Goal: Book appointment/travel/reservation

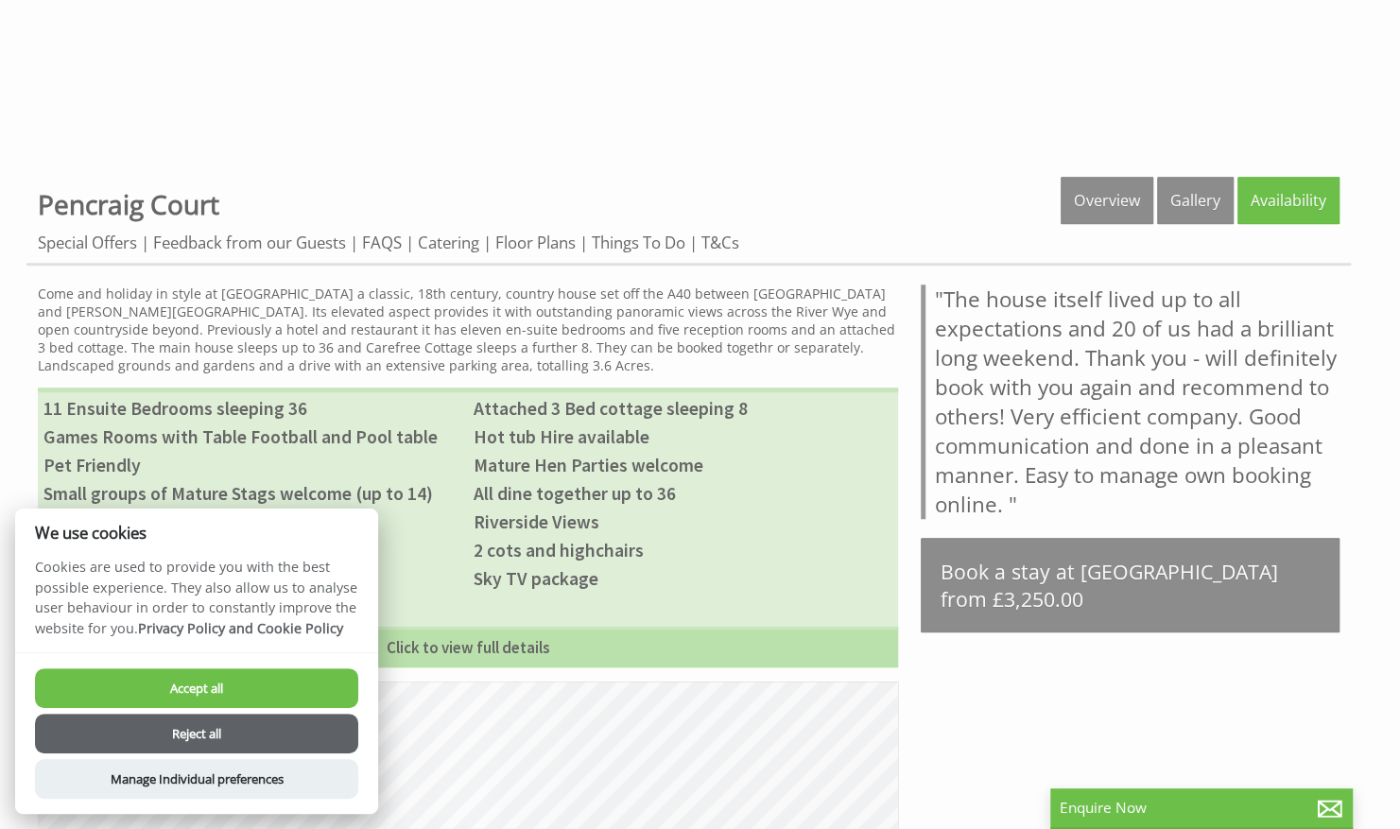
scroll to position [759, 0]
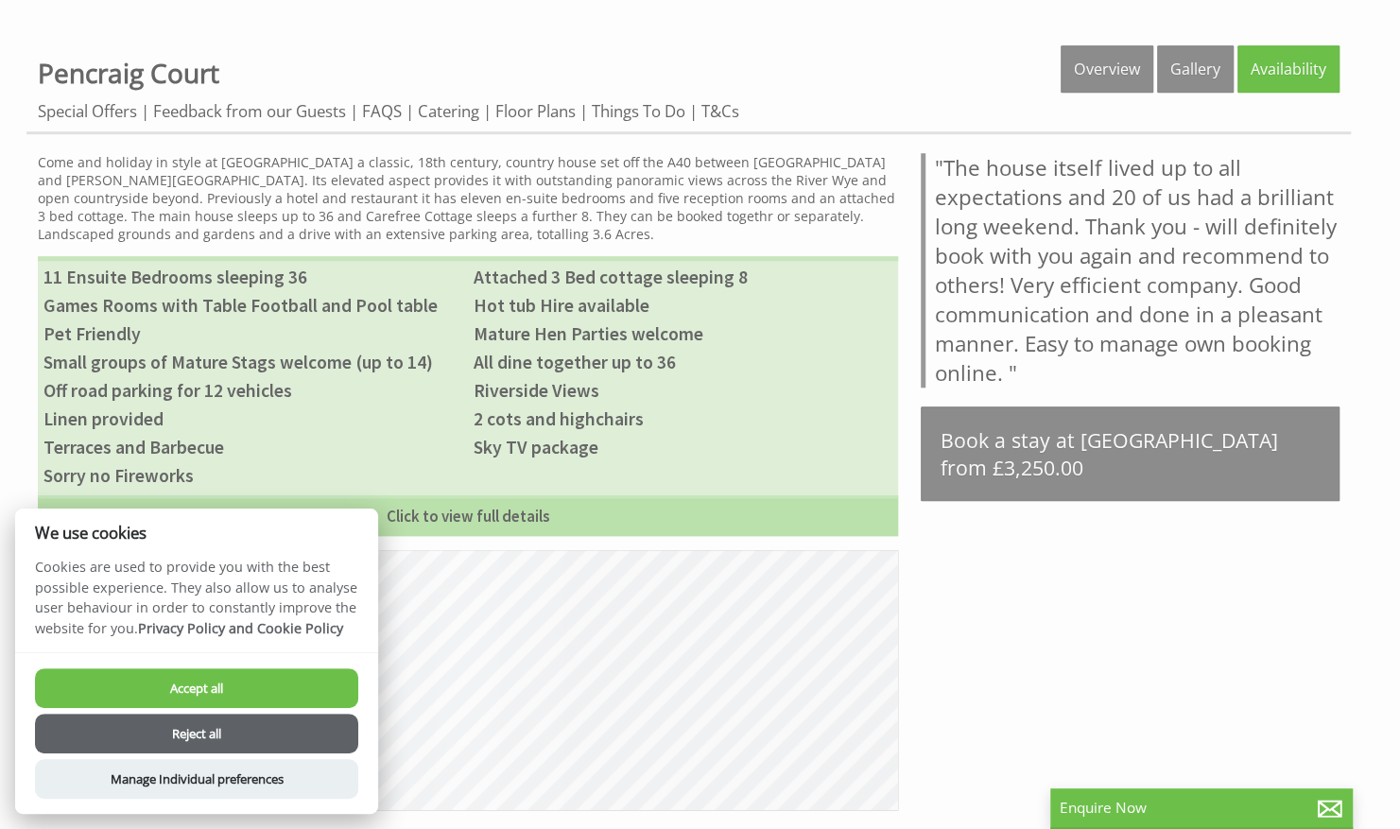
click at [202, 682] on button "Accept all" at bounding box center [196, 688] width 323 height 40
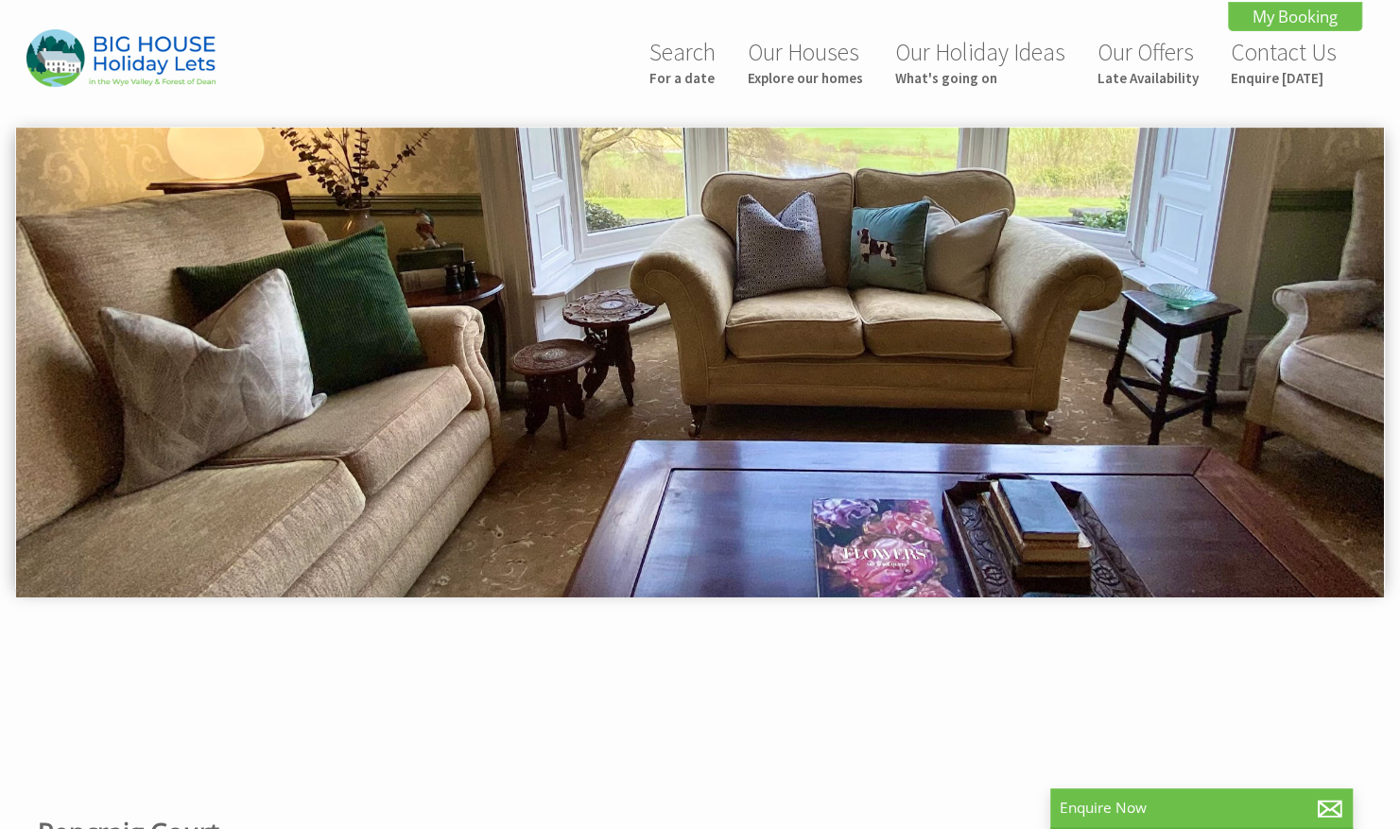
drag, startPoint x: 769, startPoint y: 353, endPoint x: 356, endPoint y: 376, distance: 412.9
click at [357, 378] on img at bounding box center [700, 363] width 1368 height 470
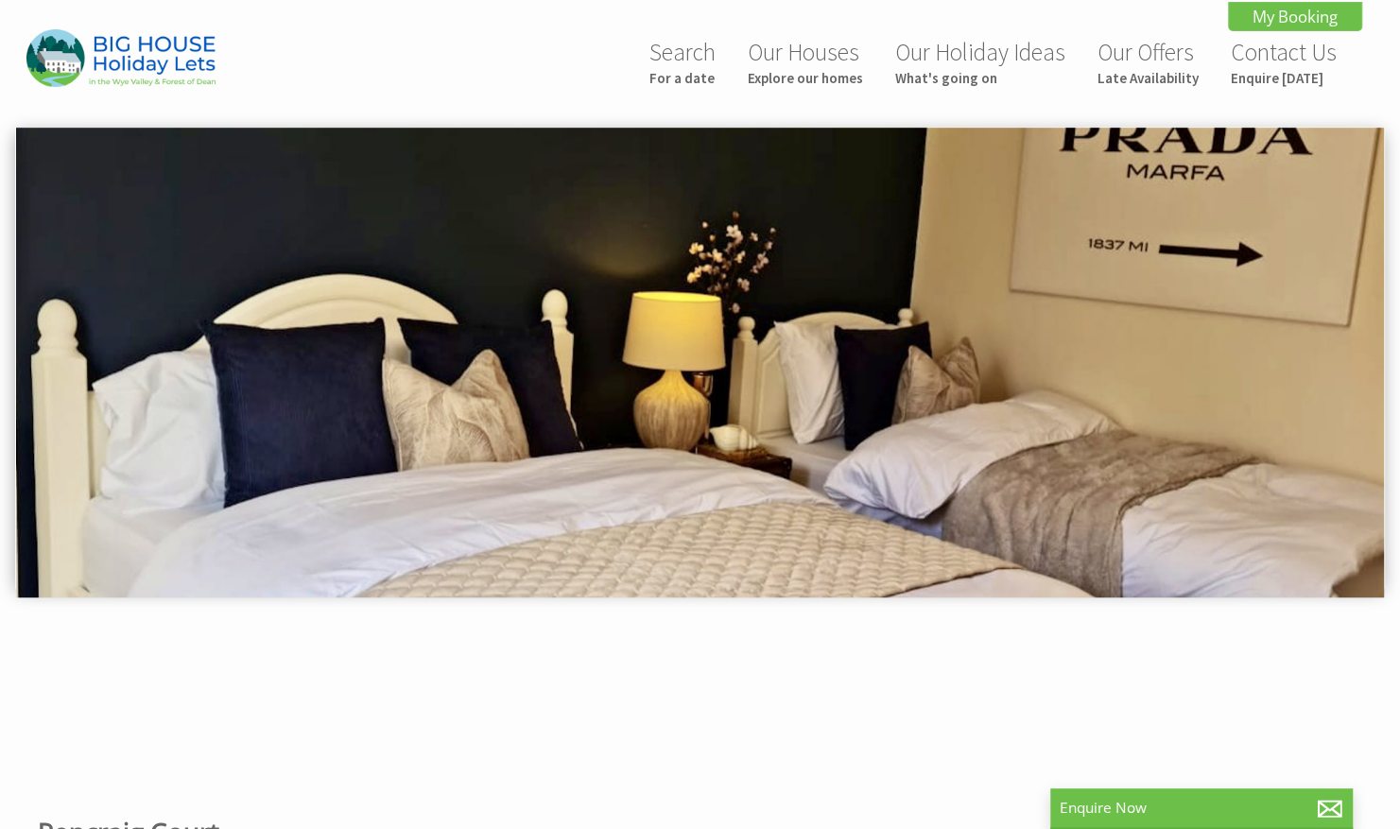
click at [407, 377] on img at bounding box center [700, 363] width 1368 height 470
